Goal: Navigation & Orientation: Find specific page/section

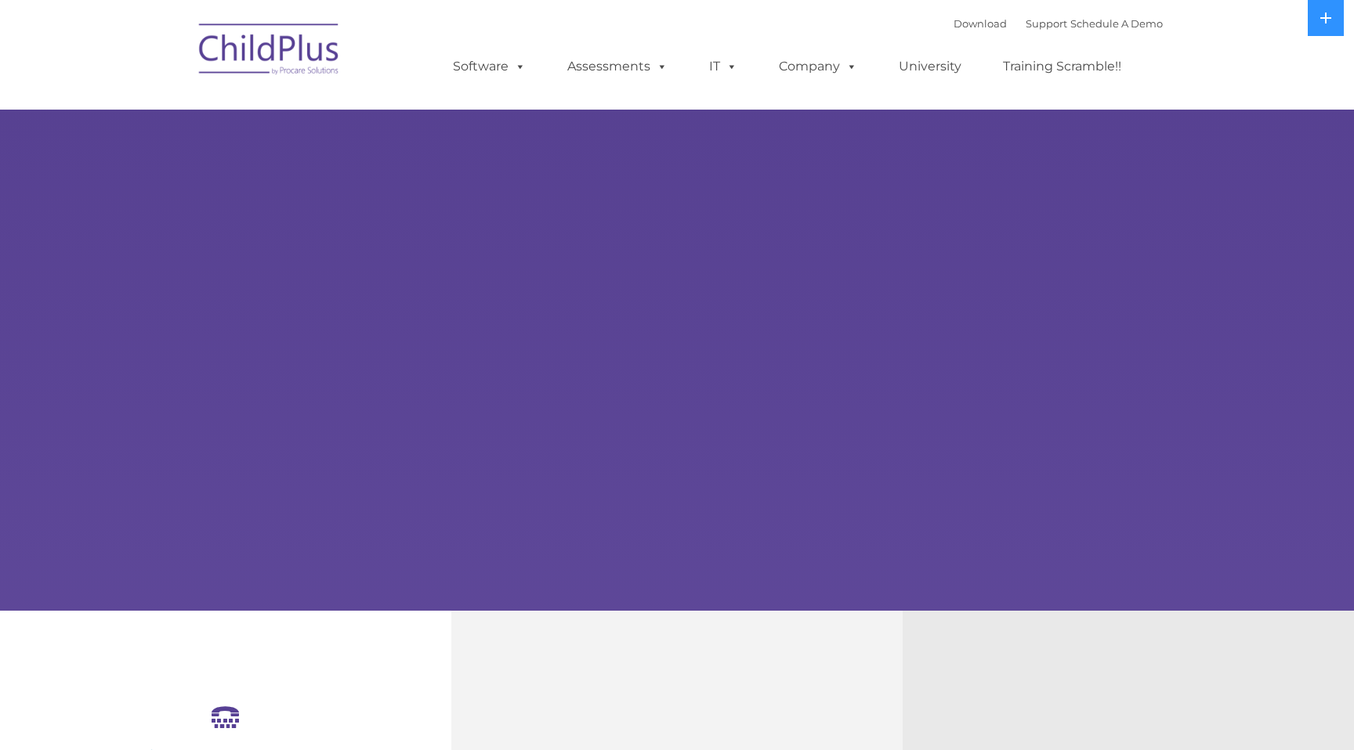
select select "MEDIUM"
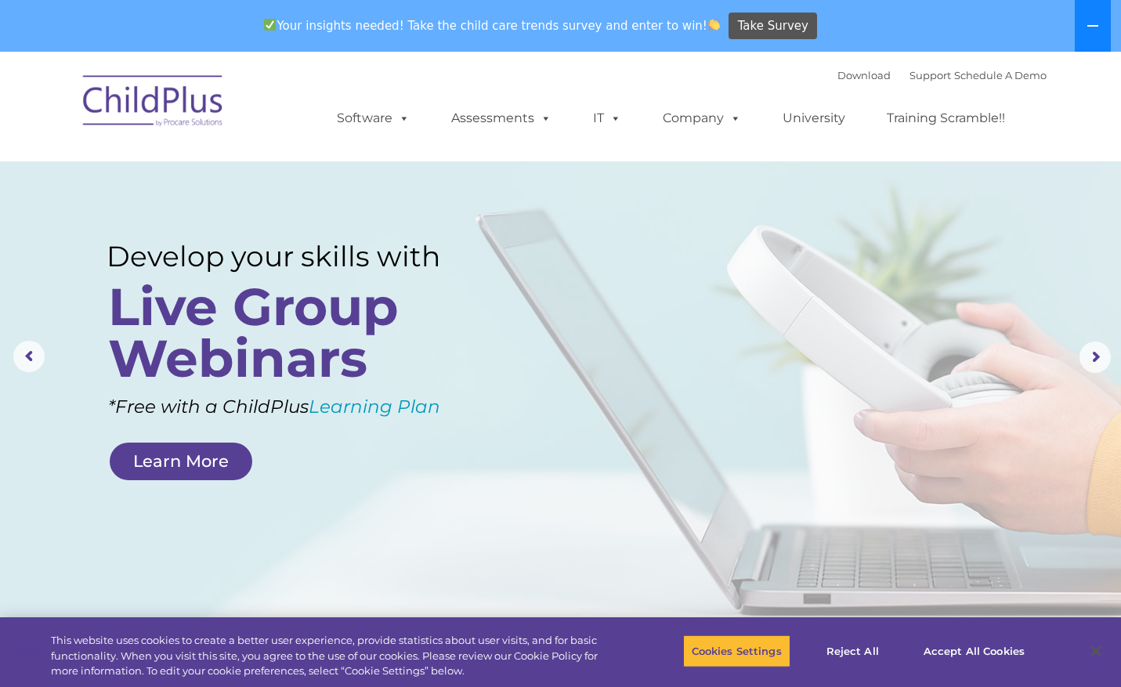
click at [1089, 32] on button at bounding box center [1093, 26] width 36 height 52
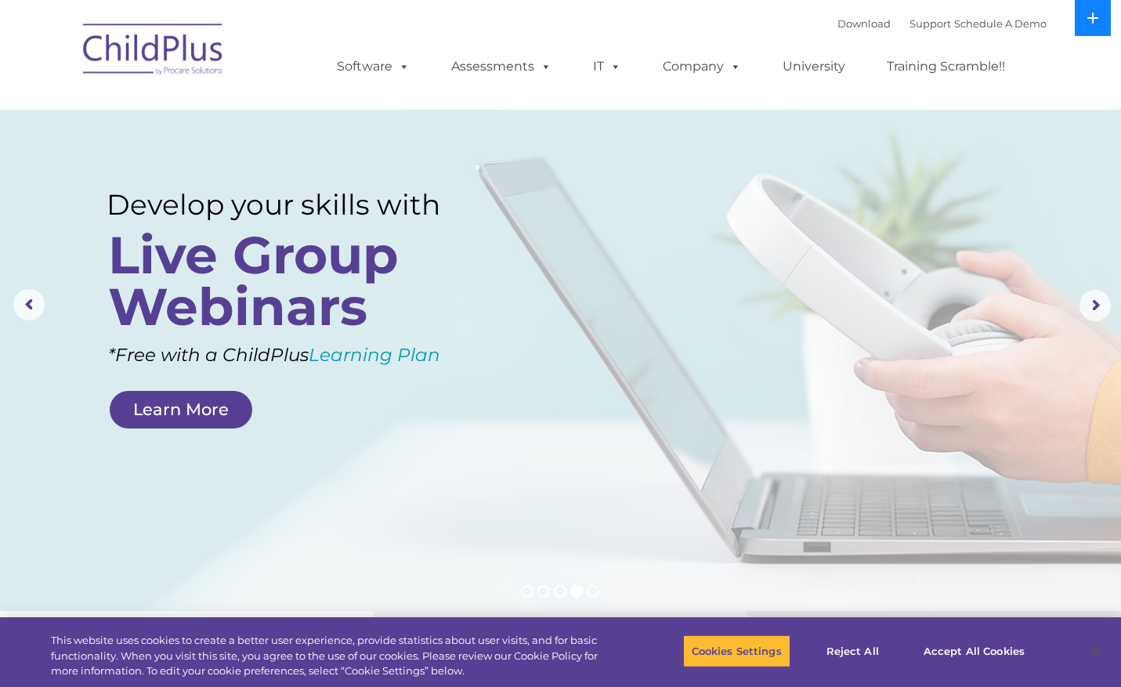
click at [1089, 32] on button at bounding box center [1093, 18] width 36 height 36
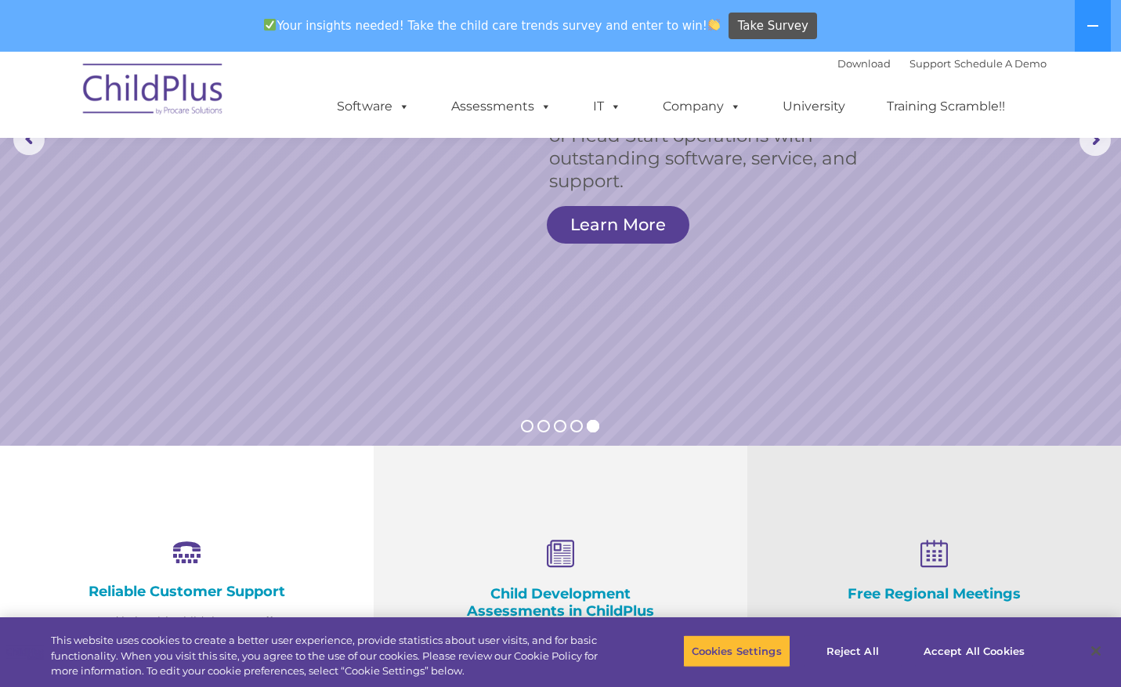
scroll to position [296, 0]
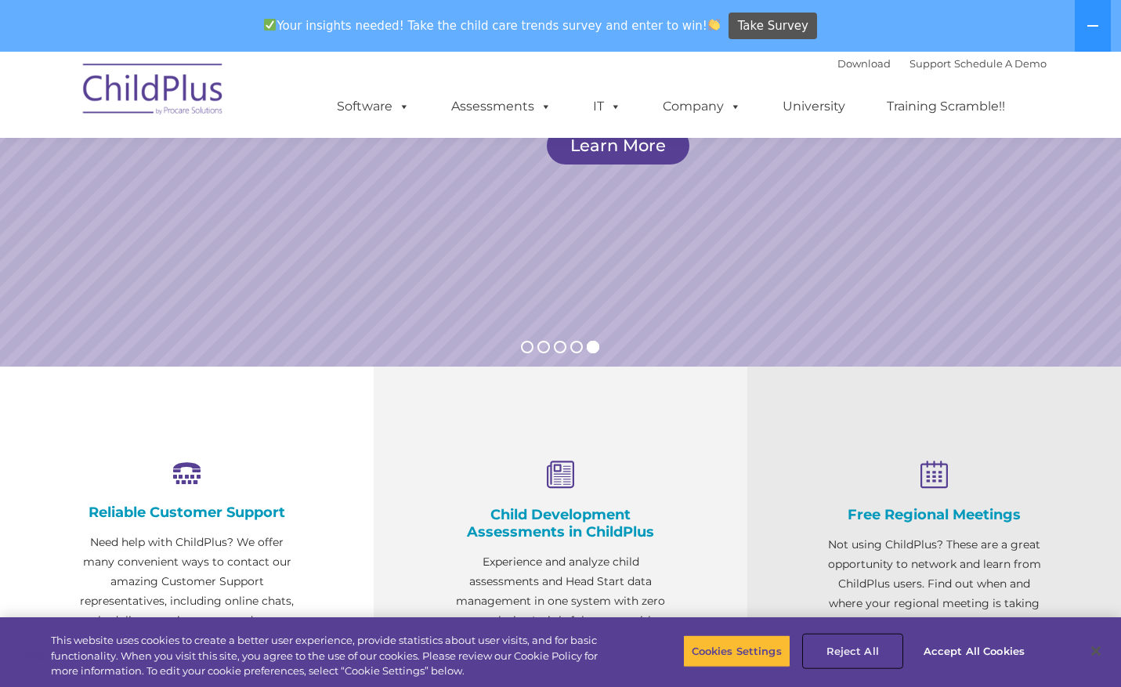
click at [858, 648] on button "Reject All" at bounding box center [853, 651] width 98 height 33
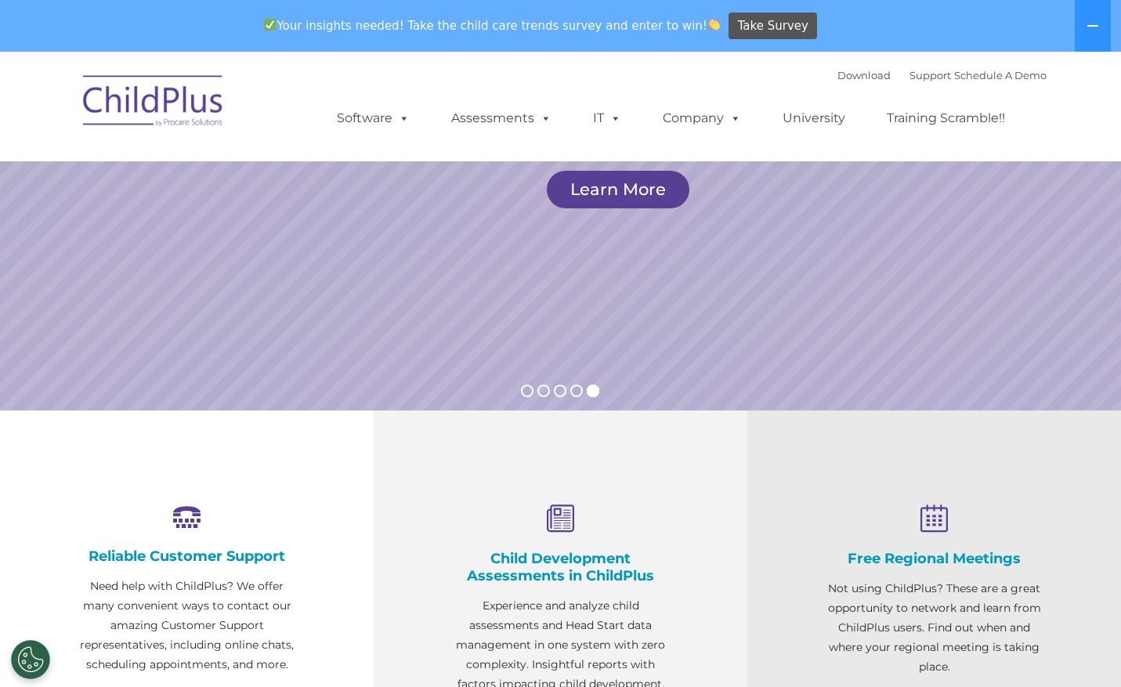
scroll to position [0, 0]
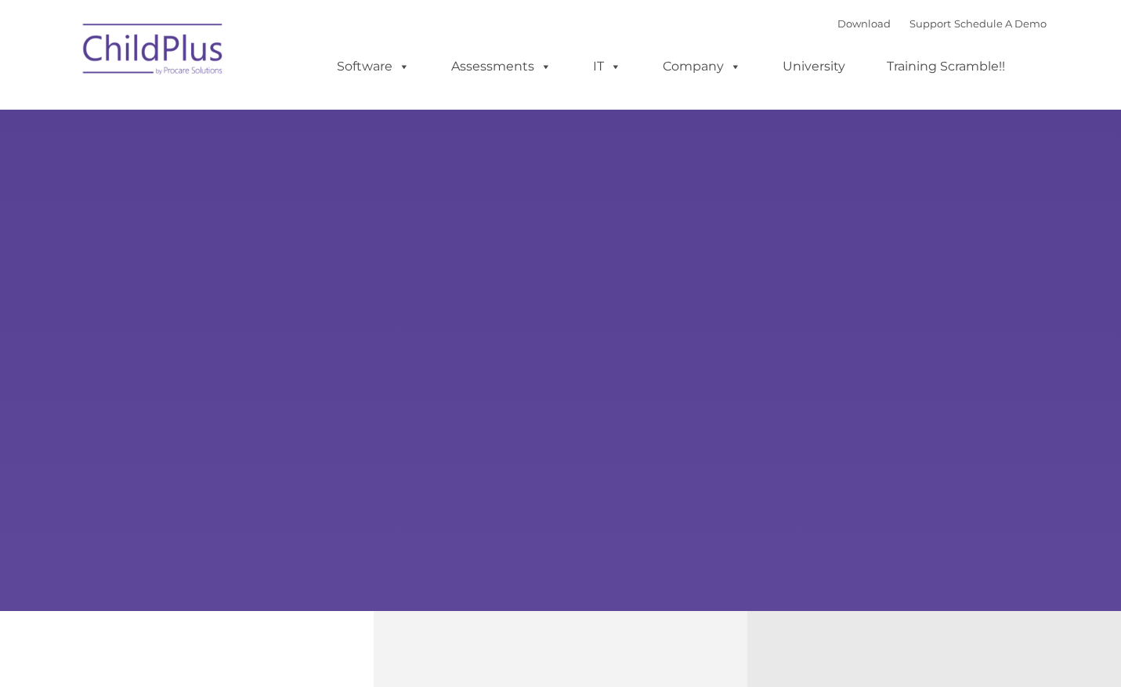
type input ""
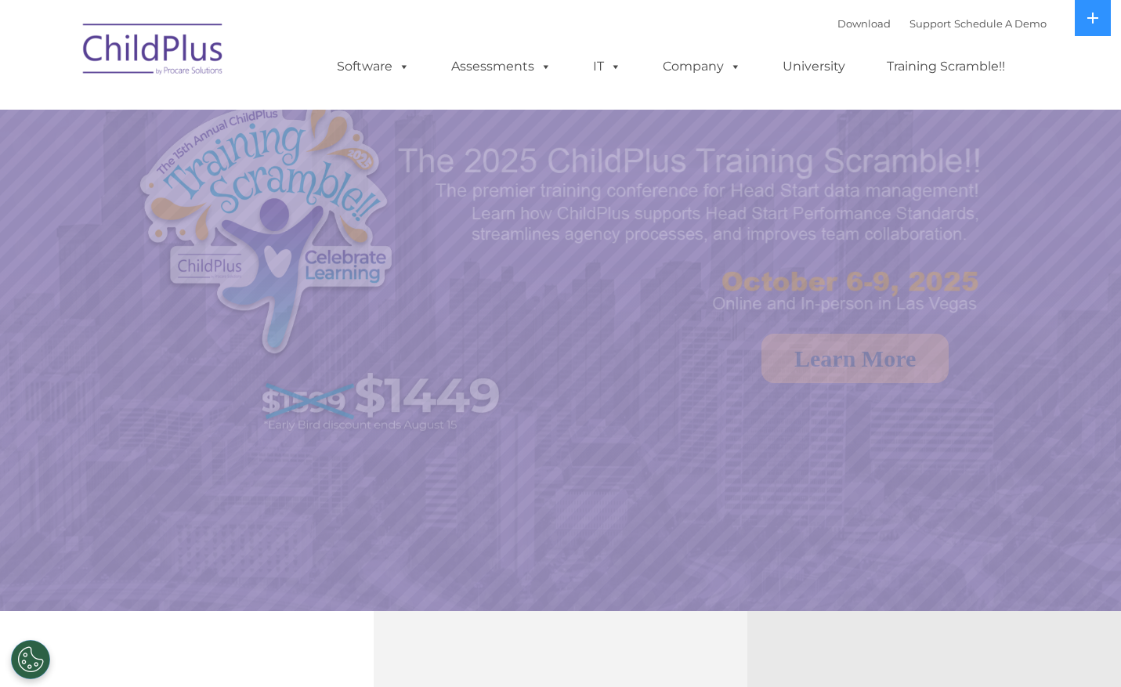
select select "MEDIUM"
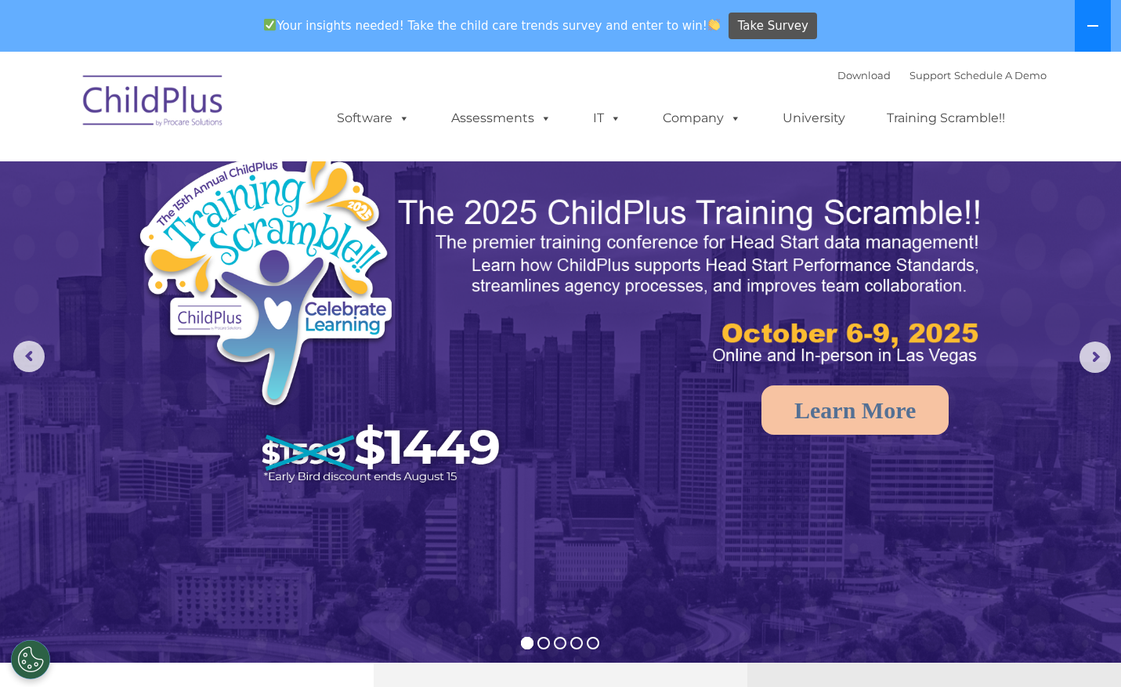
click at [1089, 24] on icon at bounding box center [1093, 26] width 13 height 13
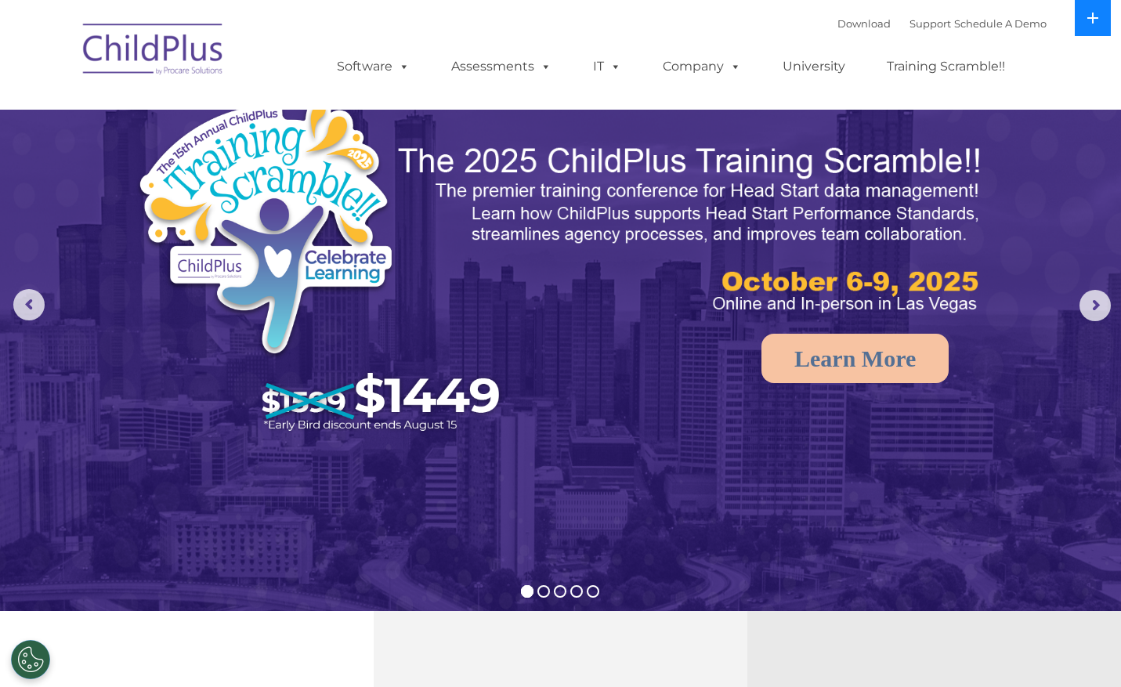
click at [1088, 24] on button at bounding box center [1093, 18] width 36 height 36
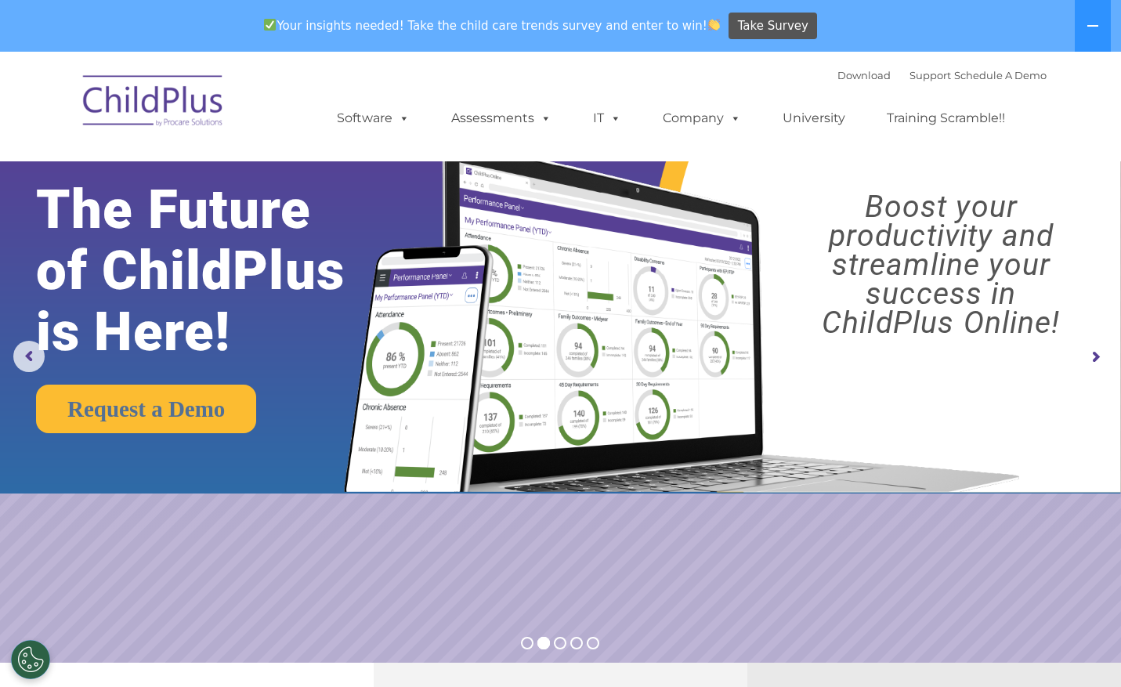
click at [1092, 359] on rs-arrow at bounding box center [1094, 357] width 31 height 31
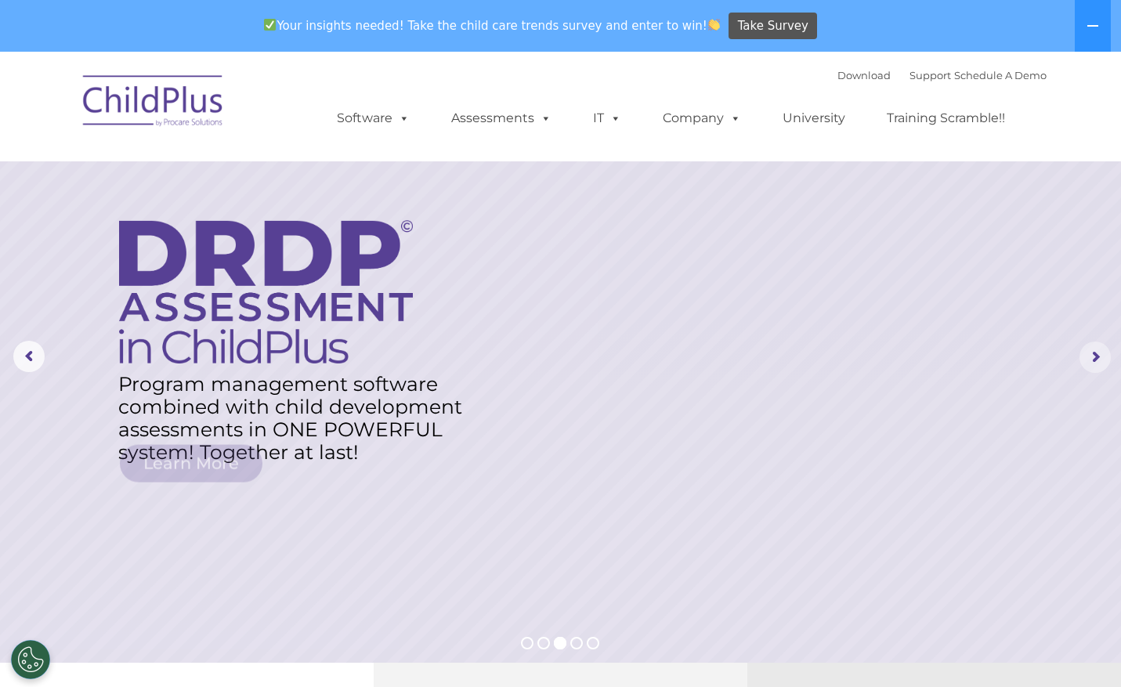
click at [1092, 359] on rs-arrow at bounding box center [1094, 357] width 31 height 31
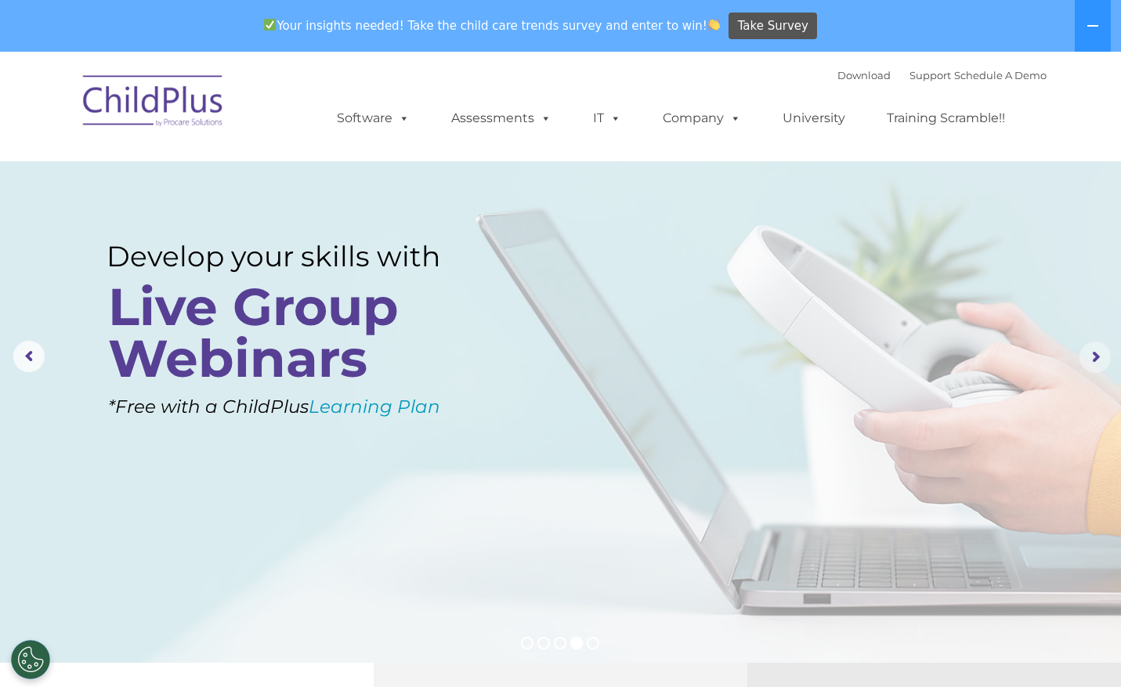
click at [1092, 359] on rs-arrow at bounding box center [1094, 357] width 31 height 31
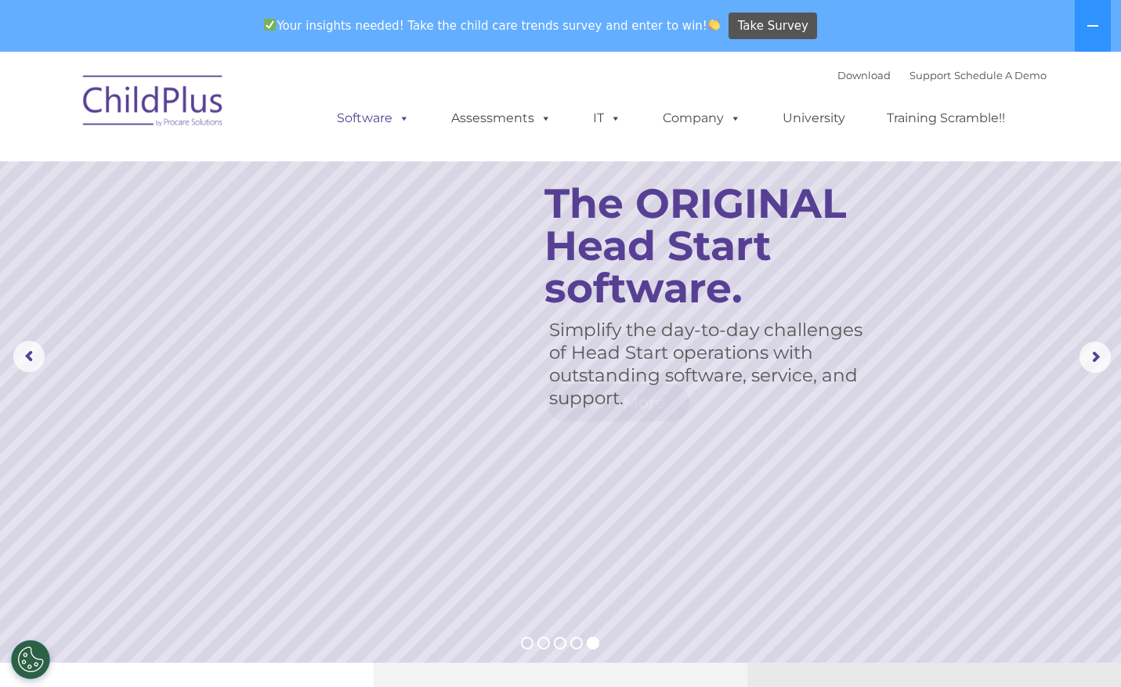
click at [376, 131] on link "Software" at bounding box center [373, 118] width 104 height 31
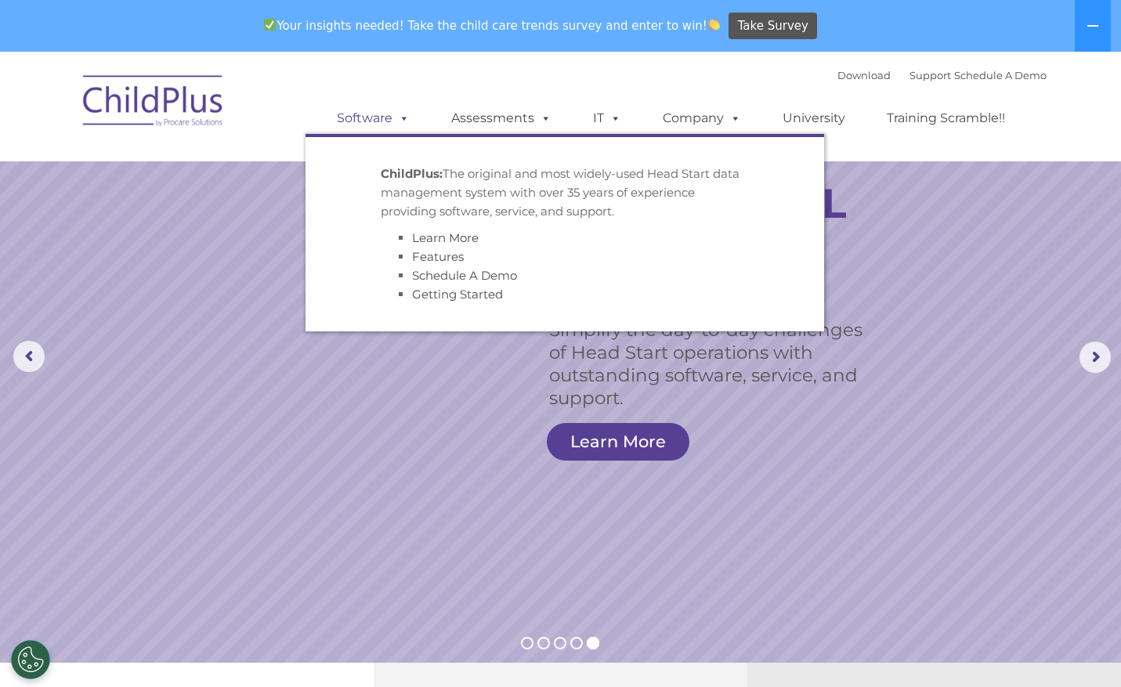
click at [377, 119] on link "Software" at bounding box center [373, 118] width 104 height 31
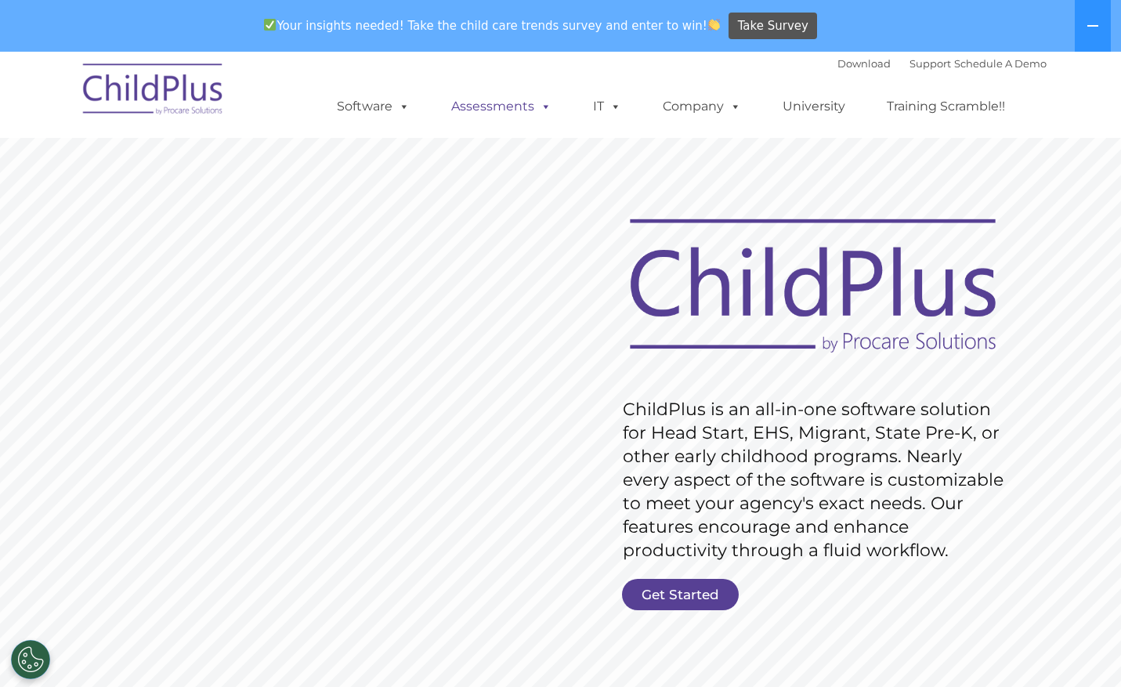
click at [501, 105] on link "Assessments" at bounding box center [502, 106] width 132 height 31
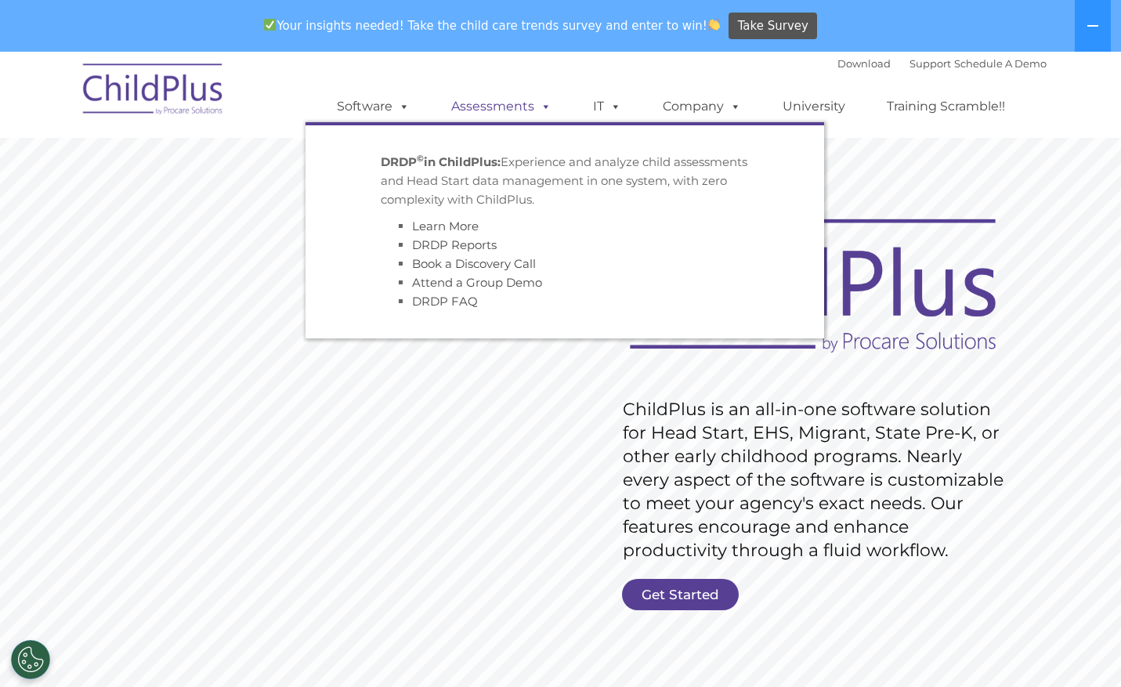
click at [501, 105] on link "Assessments" at bounding box center [502, 106] width 132 height 31
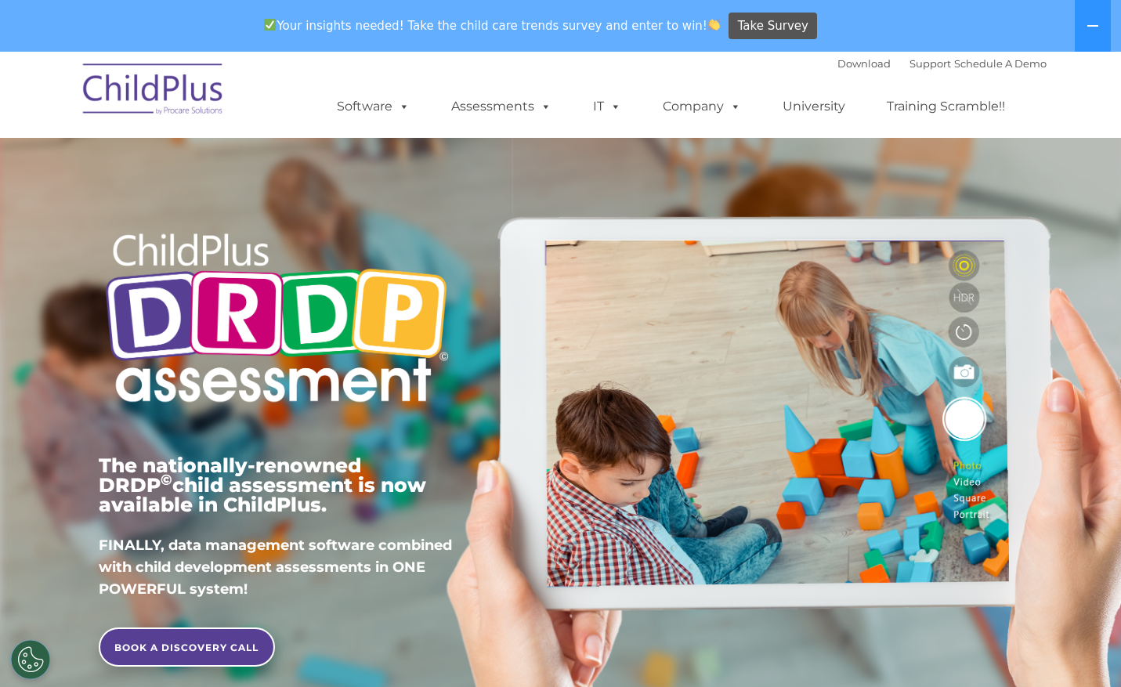
click at [609, 55] on div "Download Support | Schedule A Demo  MENU MENU Software ChildPlus: The original…" at bounding box center [676, 95] width 741 height 86
click at [611, 100] on span at bounding box center [612, 106] width 17 height 15
click at [717, 108] on link "Company" at bounding box center [702, 106] width 110 height 31
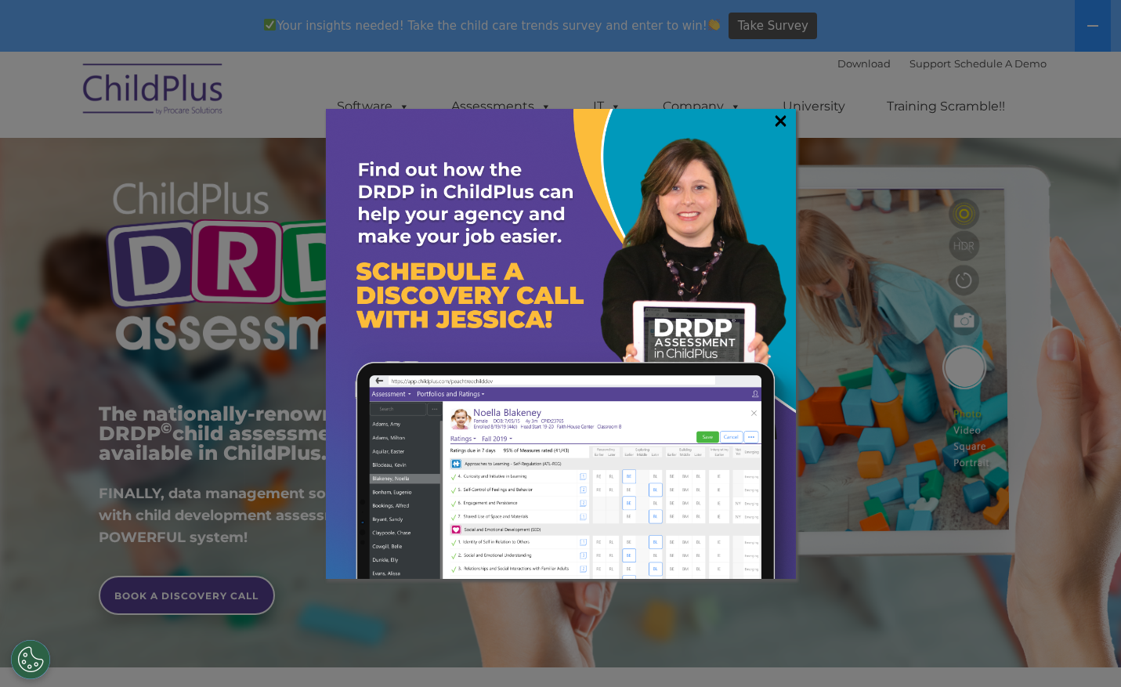
click at [786, 117] on link "×" at bounding box center [781, 121] width 18 height 16
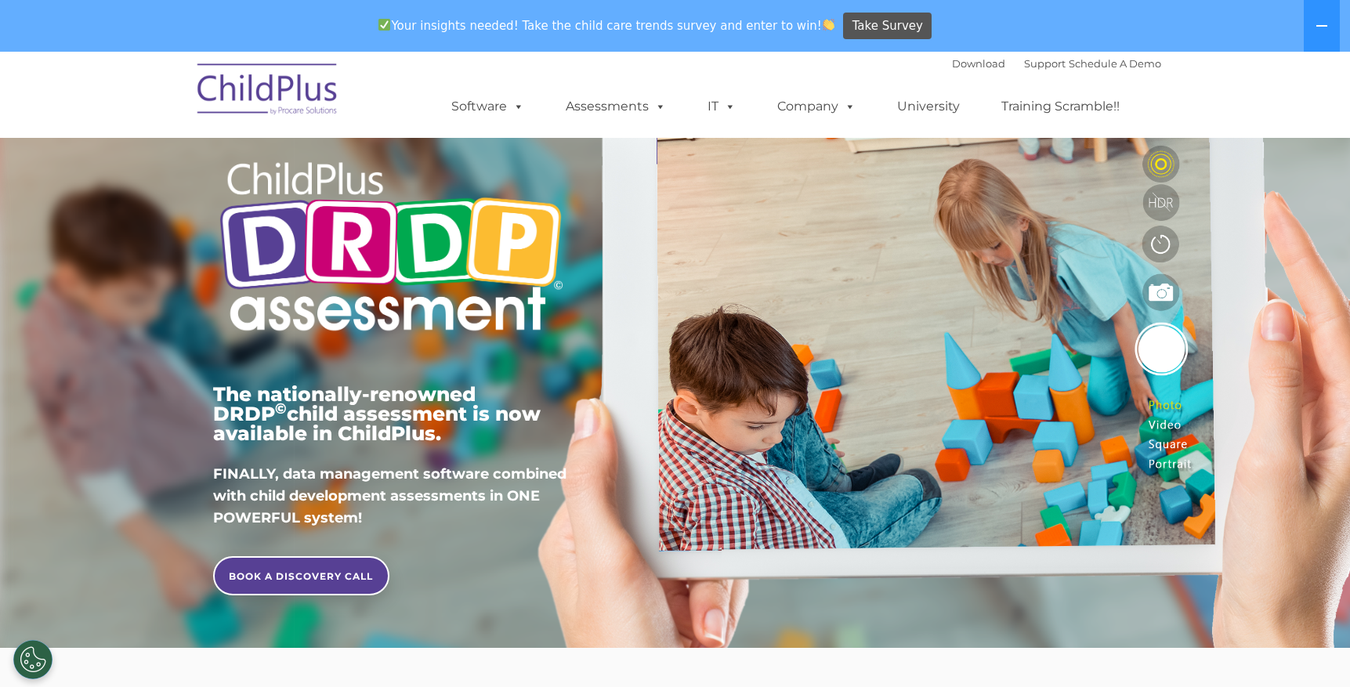
scroll to position [0, 0]
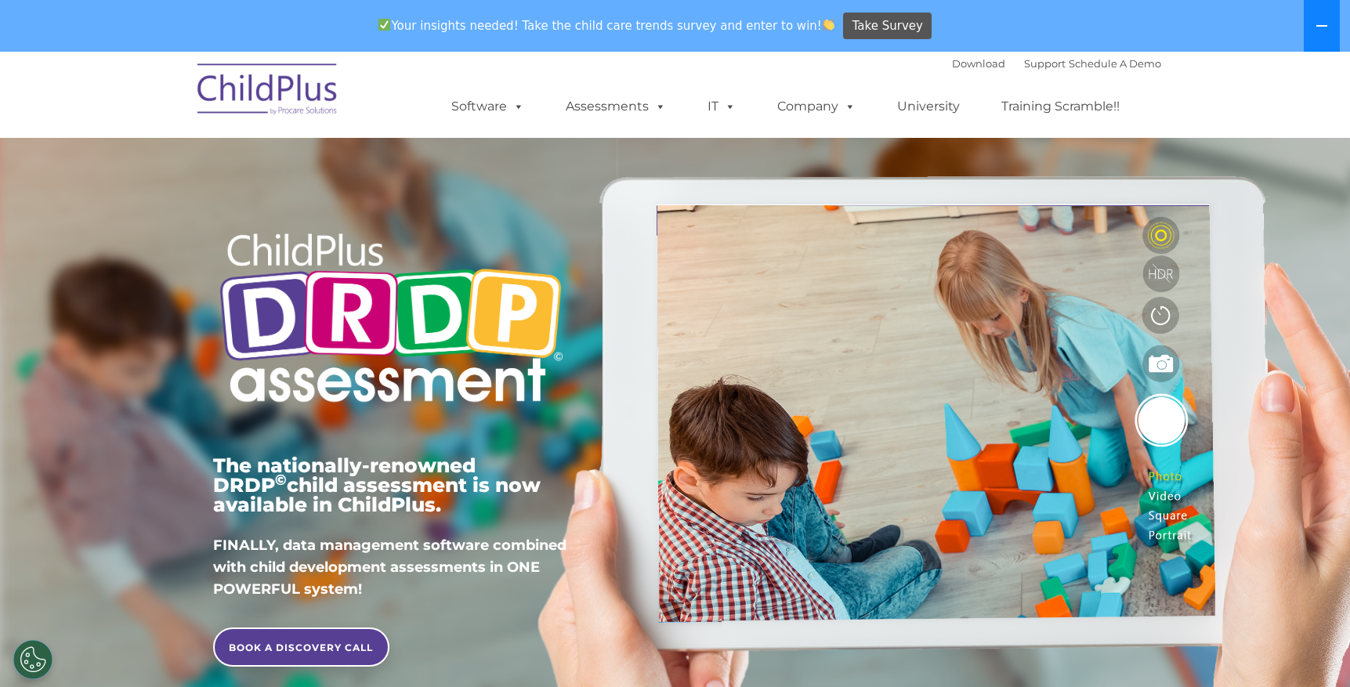
click at [1120, 28] on button at bounding box center [1321, 26] width 36 height 52
